Goal: Complete application form

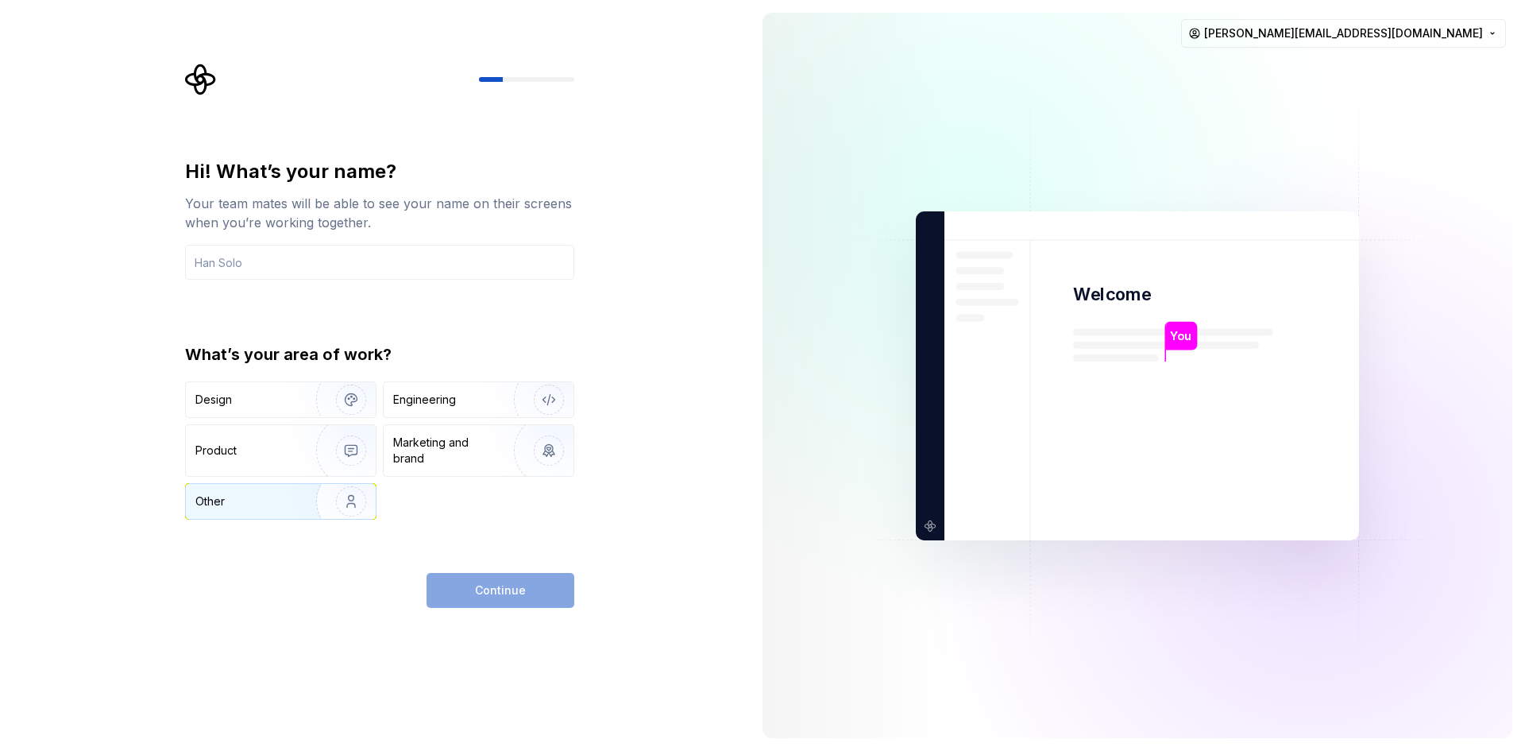
click at [189, 511] on div "Other" at bounding box center [281, 501] width 190 height 35
click at [227, 511] on div "Other" at bounding box center [281, 501] width 190 height 35
click at [461, 403] on div "Engineering" at bounding box center [456, 400] width 126 height 16
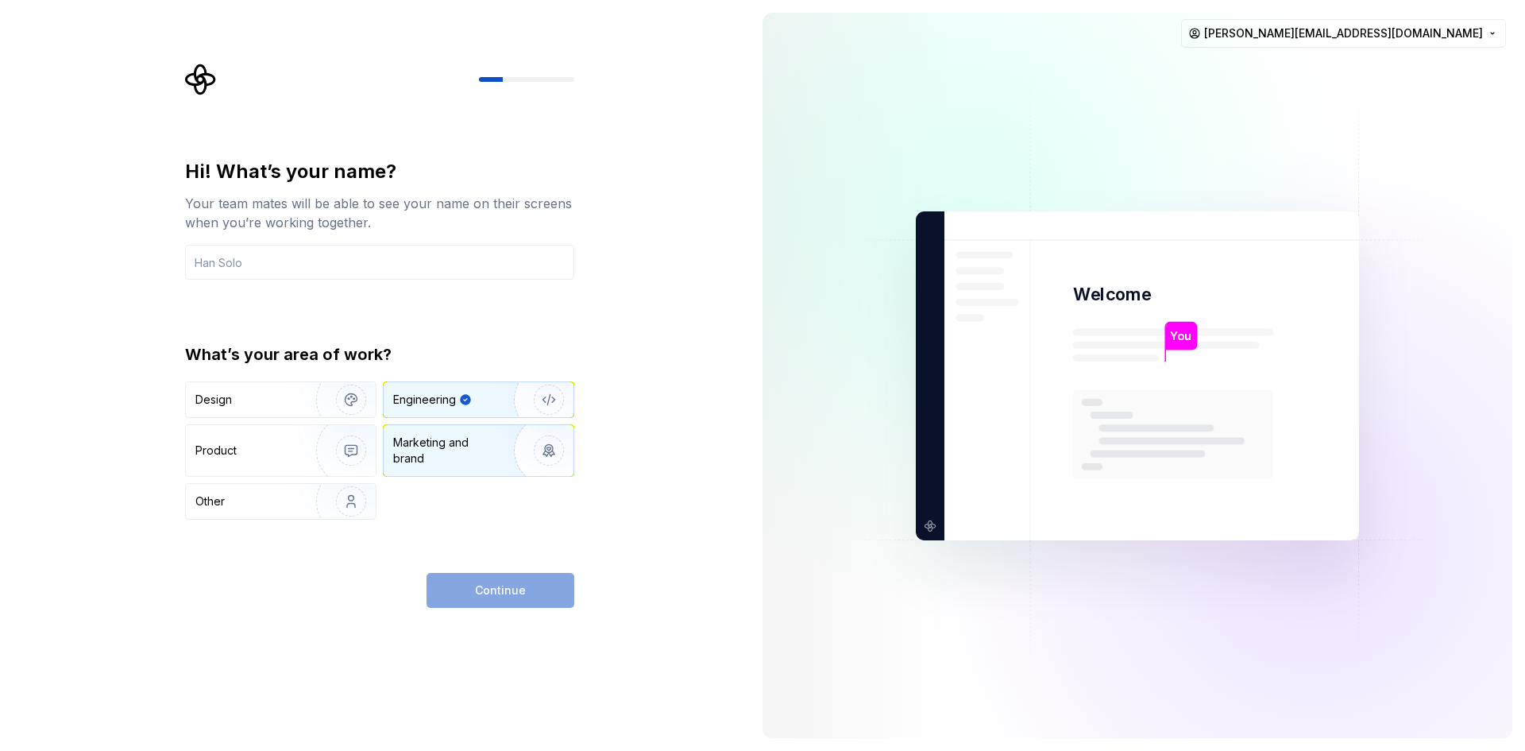
click at [461, 445] on div "Marketing and brand" at bounding box center [446, 450] width 107 height 32
click at [494, 585] on div "Continue" at bounding box center [500, 590] width 148 height 35
click at [504, 595] on div "Continue" at bounding box center [500, 590] width 148 height 35
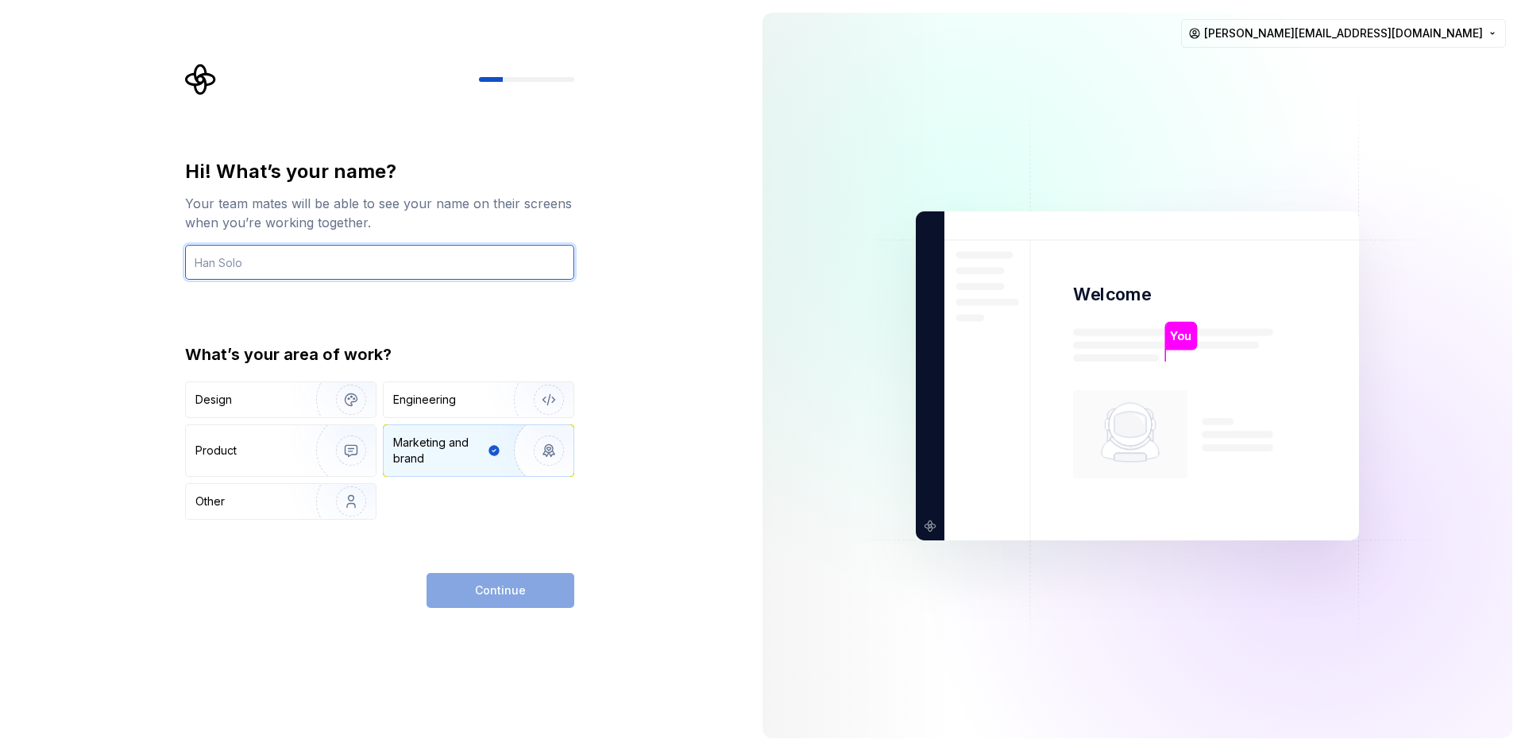
click at [237, 260] on input "text" at bounding box center [379, 262] width 389 height 35
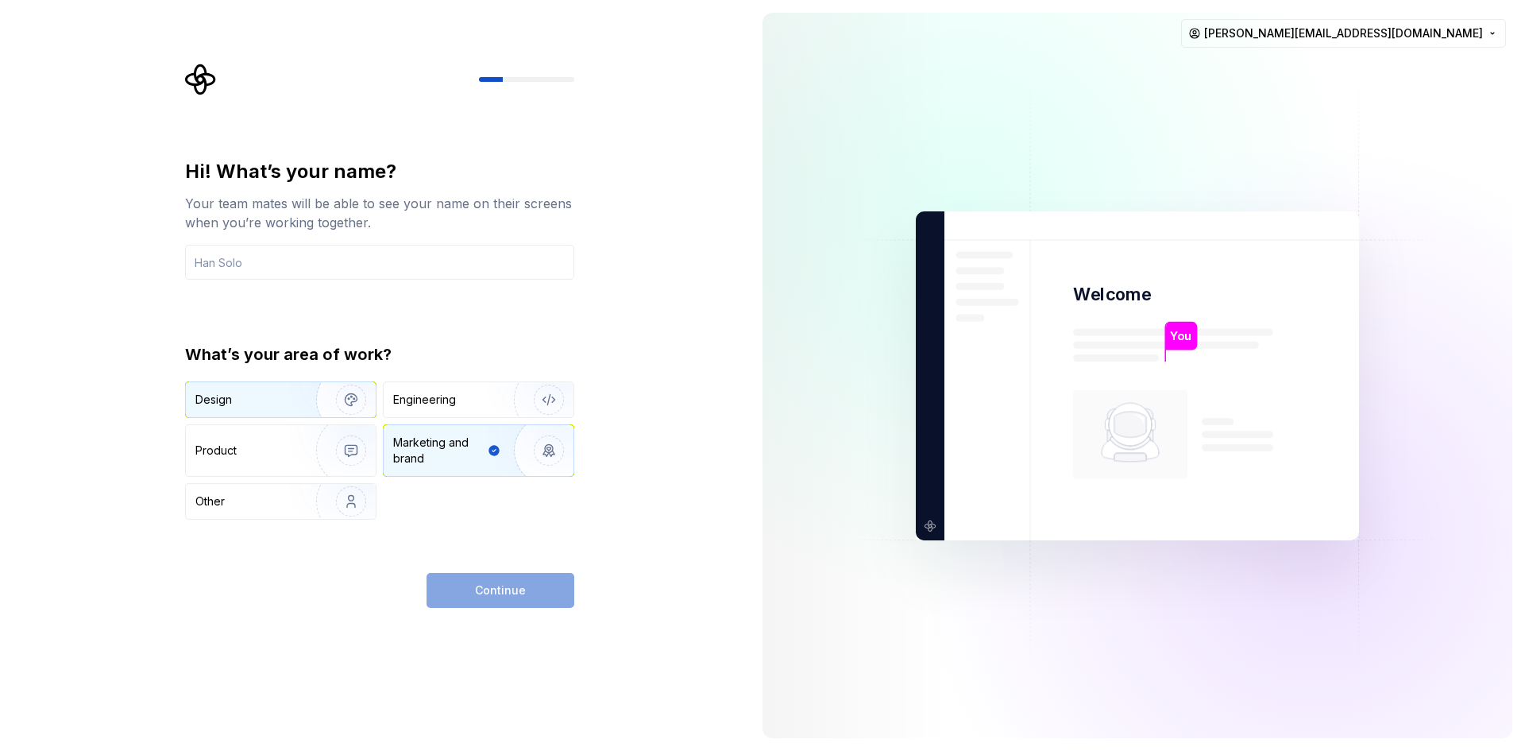
click at [220, 403] on div "Design" at bounding box center [213, 400] width 37 height 16
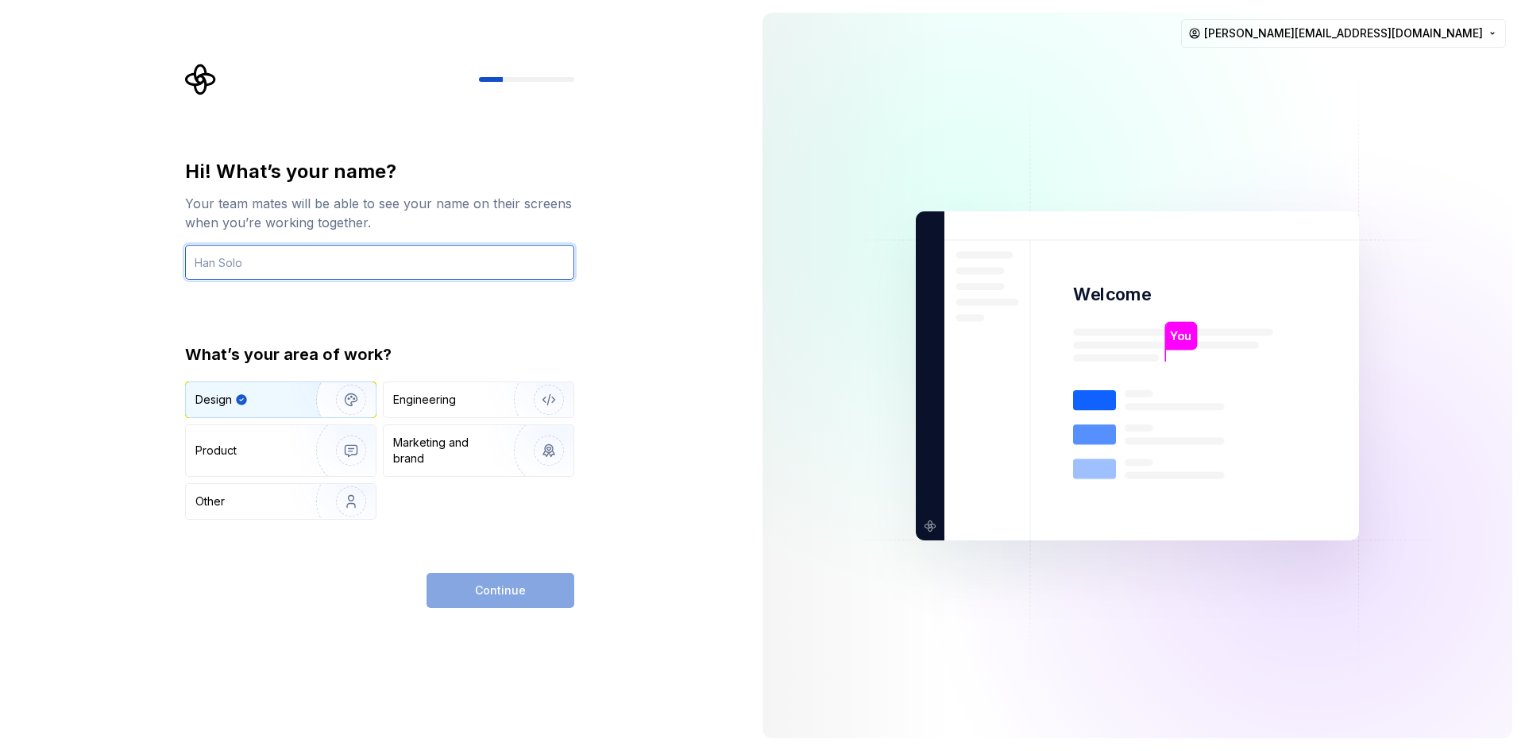
click at [266, 268] on input "text" at bounding box center [379, 262] width 389 height 35
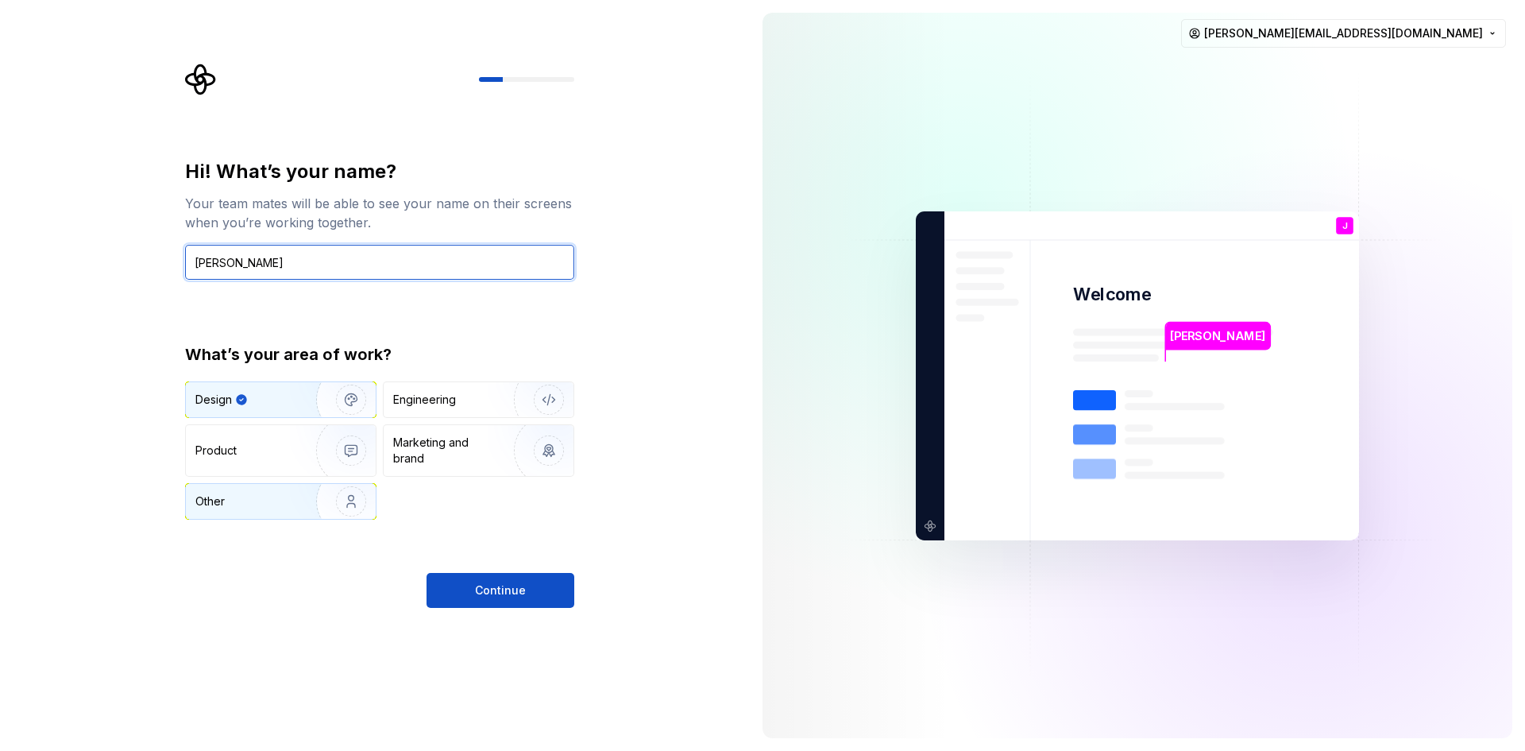
type input "[PERSON_NAME]"
click at [272, 504] on div "Other" at bounding box center [241, 501] width 93 height 16
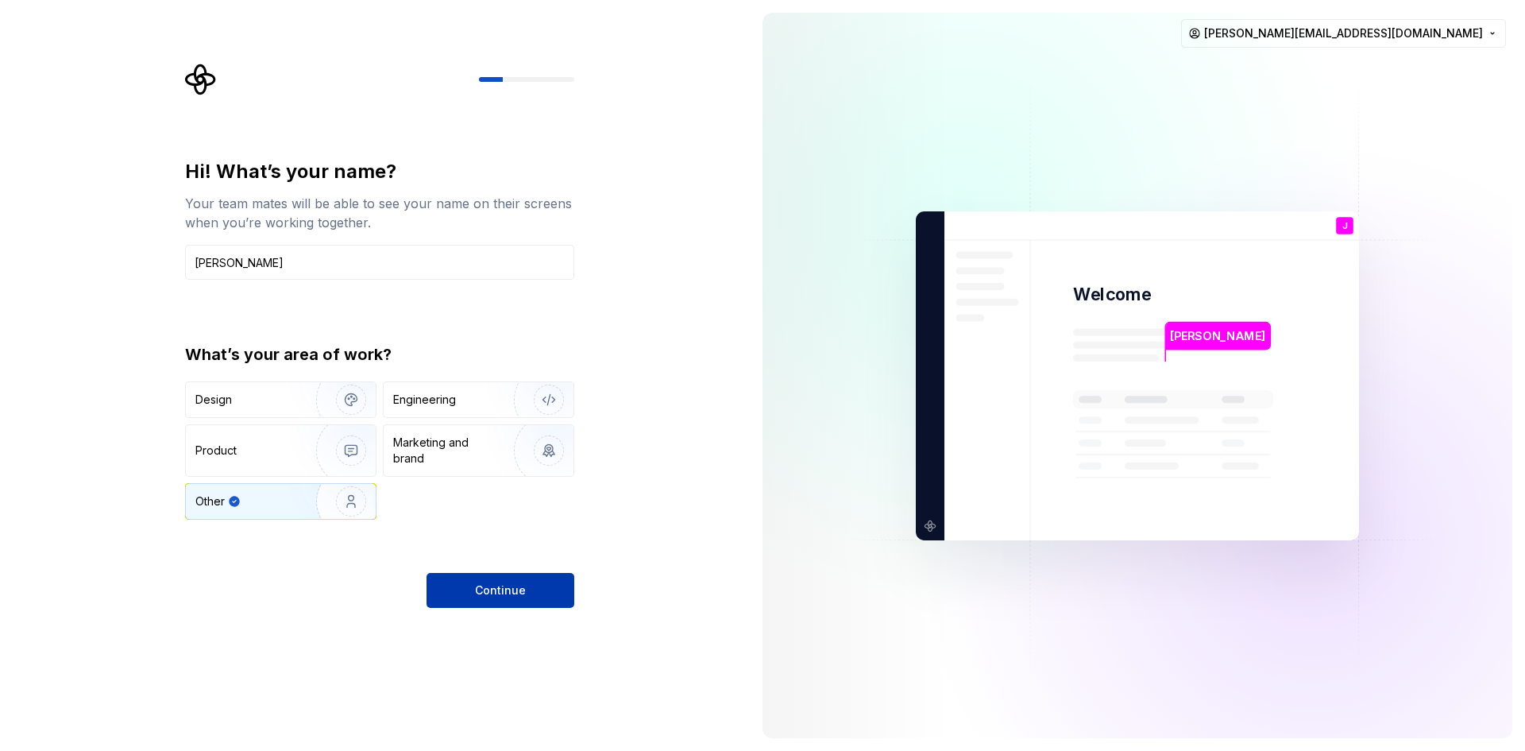
click at [537, 581] on button "Continue" at bounding box center [500, 590] width 148 height 35
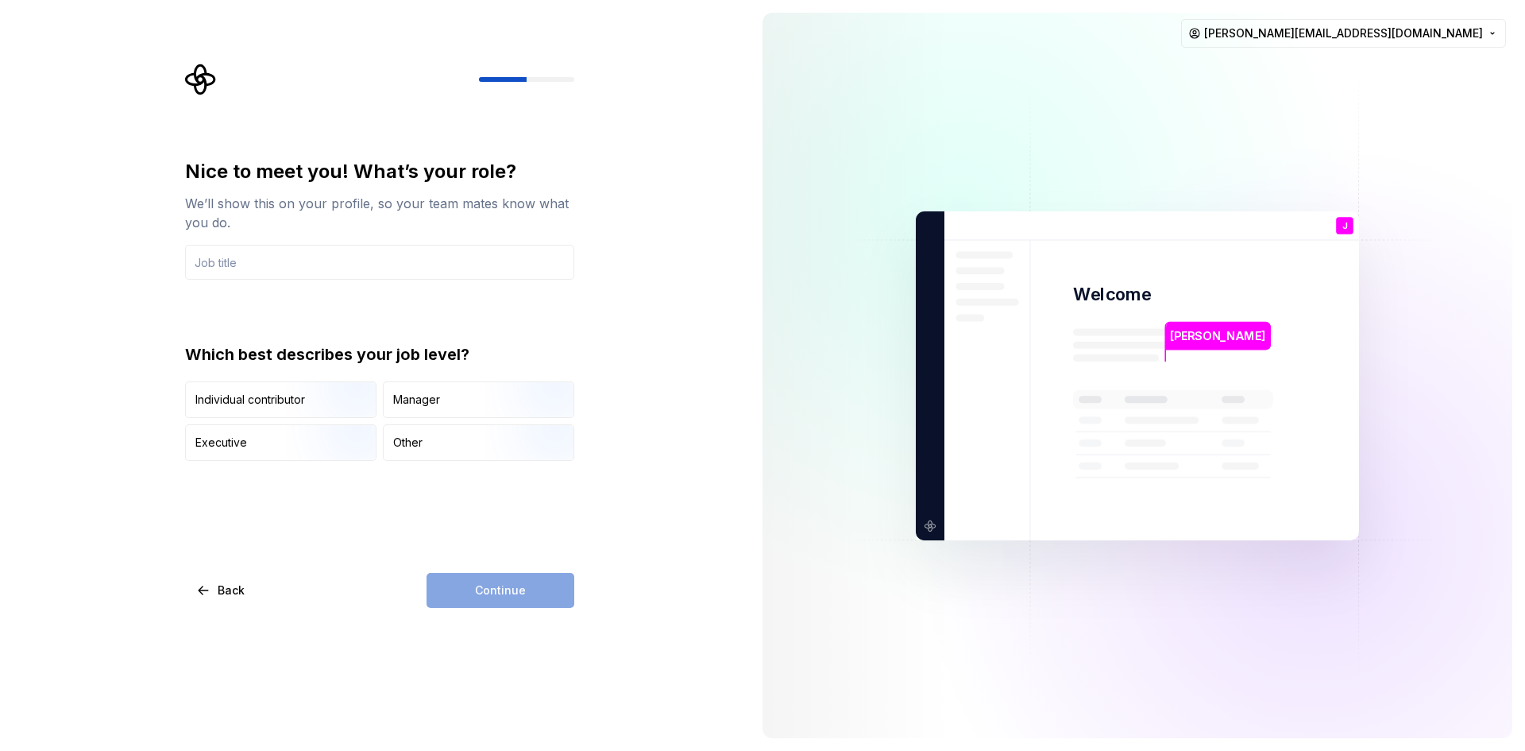
click at [685, 558] on div "Nice to meet you! What’s your role? We’ll show this on your profile, so your te…" at bounding box center [375, 375] width 750 height 751
click at [604, 555] on div "Nice to meet you! What’s your role? We’ll show this on your profile, so your te…" at bounding box center [375, 375] width 750 height 751
click at [498, 592] on div "Continue" at bounding box center [500, 590] width 148 height 35
